Goal: Communication & Community: Participate in discussion

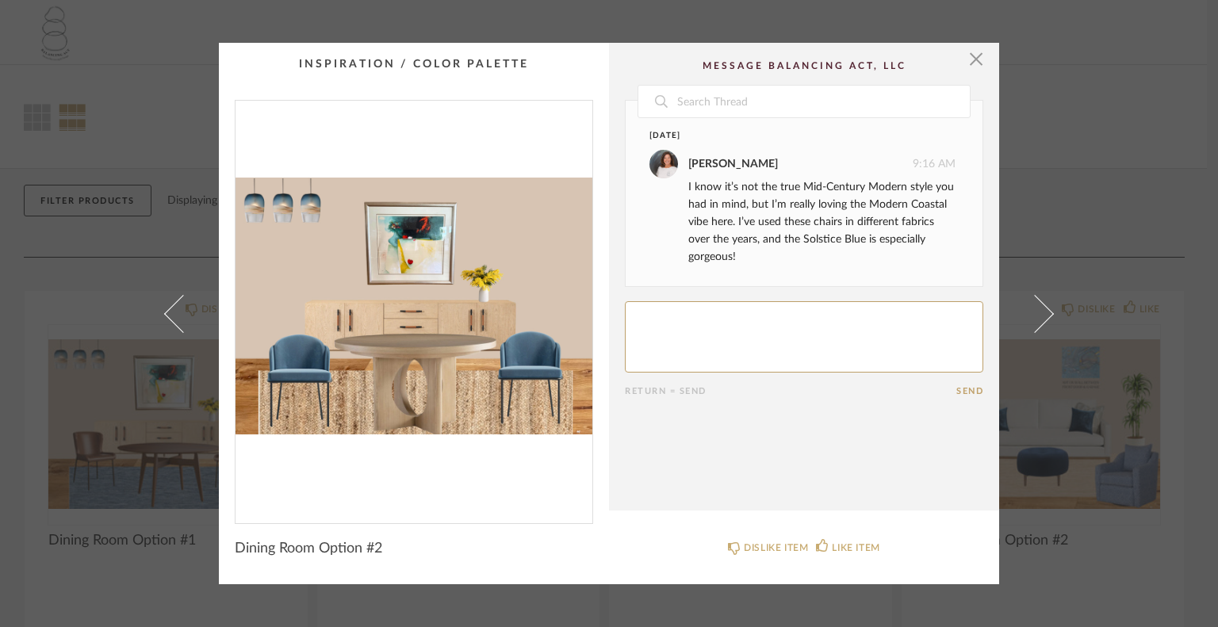
click at [634, 317] on textarea at bounding box center [804, 336] width 358 height 71
drag, startPoint x: 831, startPoint y: 315, endPoint x: 978, endPoint y: 304, distance: 147.1
click at [974, 307] on textarea at bounding box center [804, 336] width 358 height 71
click at [828, 315] on textarea at bounding box center [804, 336] width 358 height 71
click at [758, 312] on textarea at bounding box center [804, 336] width 358 height 71
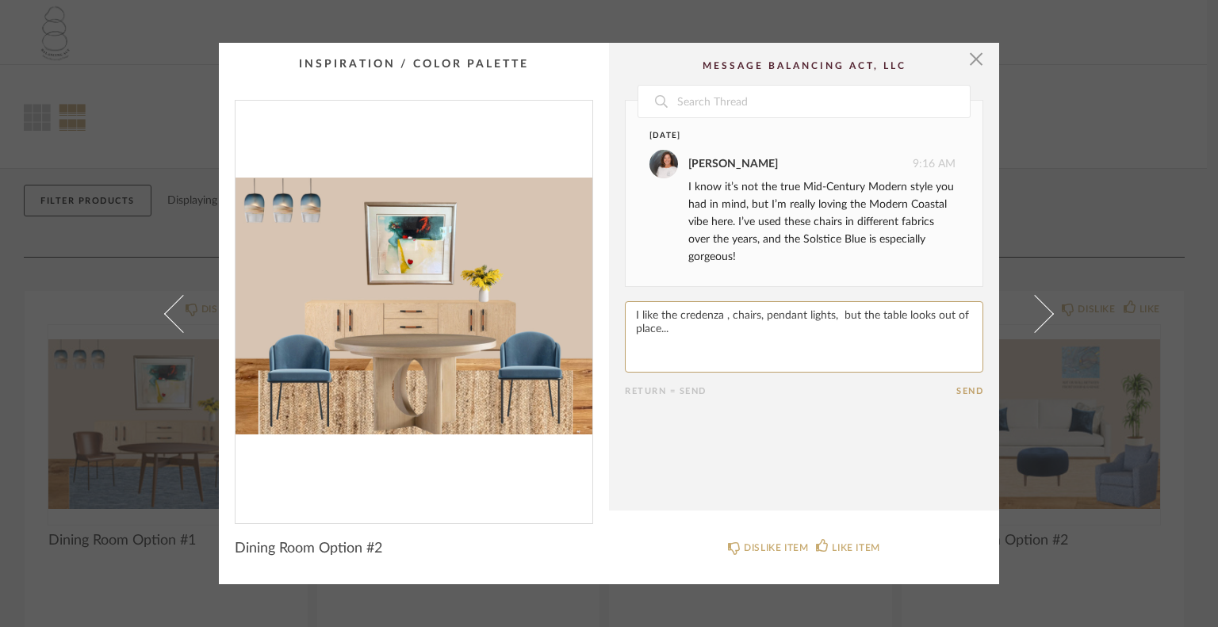
type textarea "I like the credenza , chairs, pendant lights, but the table looks out of place.…"
click at [964, 386] on button "Send" at bounding box center [969, 391] width 27 height 10
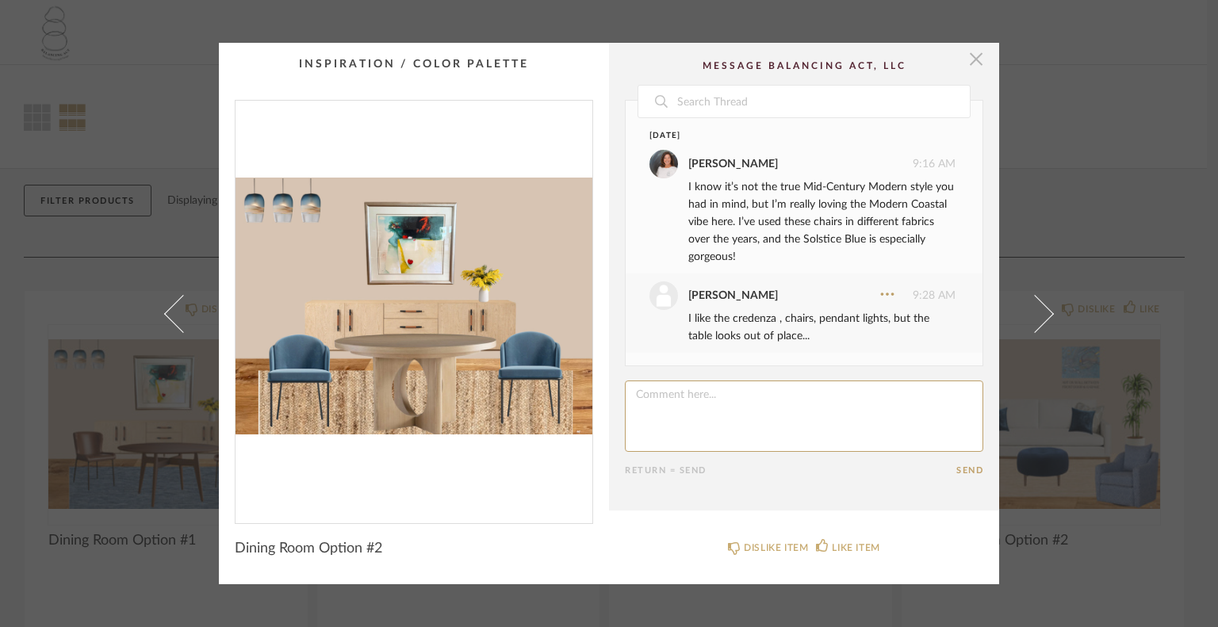
click at [974, 53] on span "button" at bounding box center [976, 59] width 32 height 32
